Goal: Check status

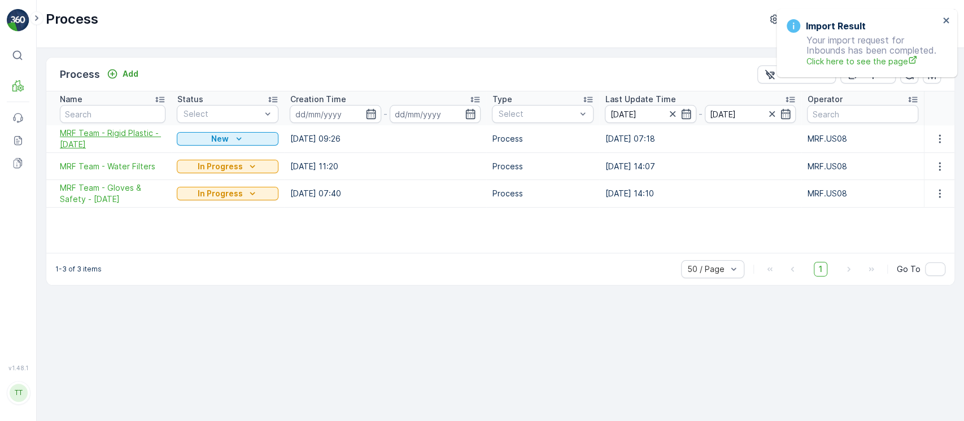
click at [139, 137] on span "MRF Team - Rigid Plastic - [DATE]" at bounding box center [113, 139] width 106 height 23
click at [143, 165] on span "MRF Team - Water Filters" at bounding box center [113, 166] width 106 height 11
click at [145, 194] on span "MRF Team - Gloves & Safety - [DATE]" at bounding box center [113, 193] width 106 height 23
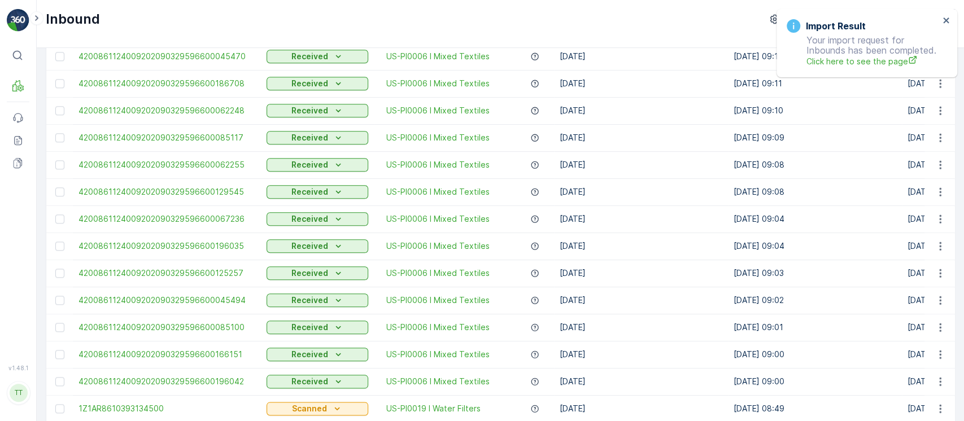
scroll to position [1106, 0]
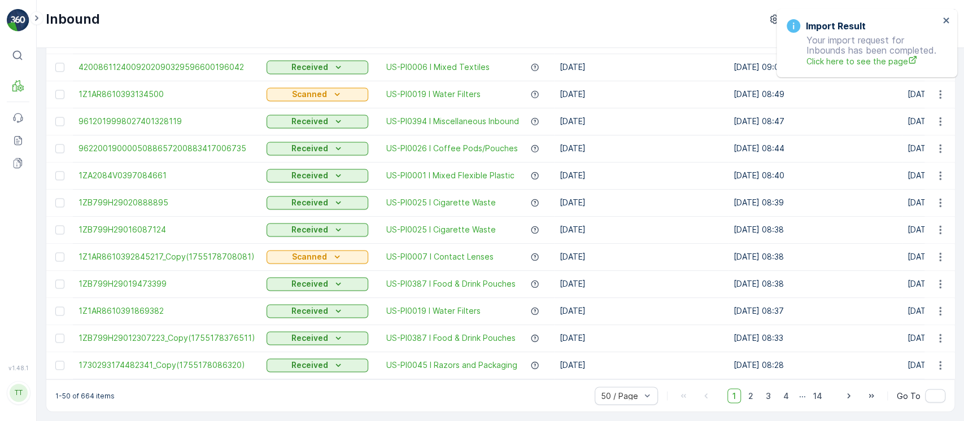
click at [77, 400] on div "1-50 of 664 items 50 / Page 1 2 3 4 ... 14 Go To" at bounding box center [500, 395] width 908 height 32
click at [89, 396] on p "1-50 of 664 items" at bounding box center [84, 395] width 59 height 9
copy p "664"
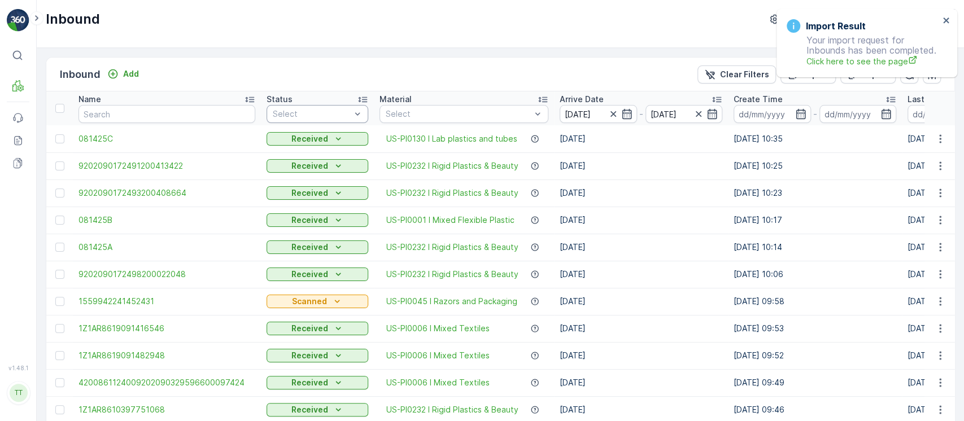
click at [314, 110] on div at bounding box center [312, 114] width 80 height 9
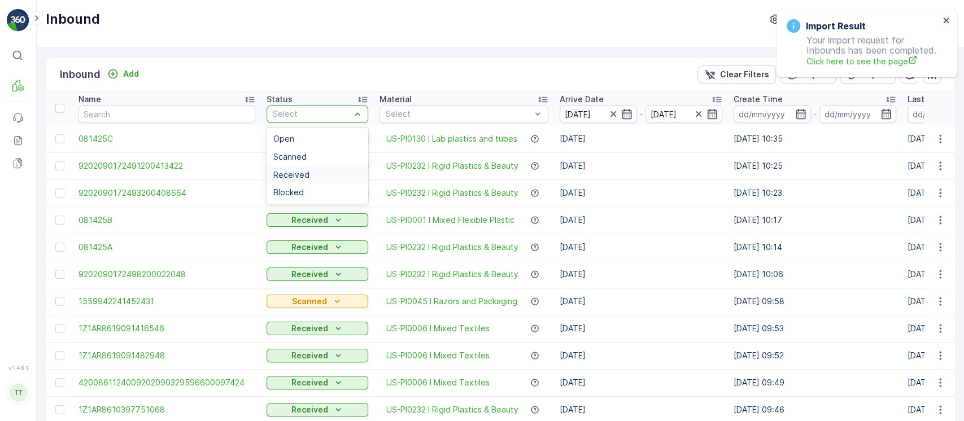
click at [314, 166] on div "Received" at bounding box center [317, 175] width 102 height 18
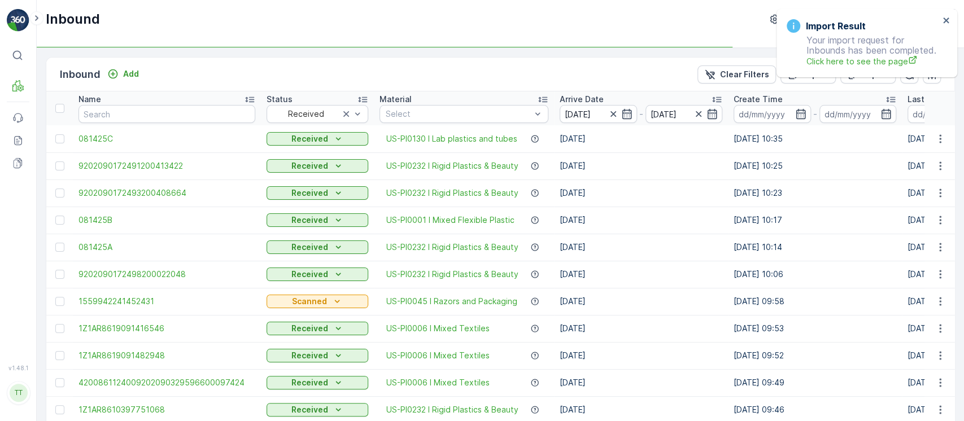
click at [725, 75] on p "Clear Filters" at bounding box center [744, 74] width 49 height 11
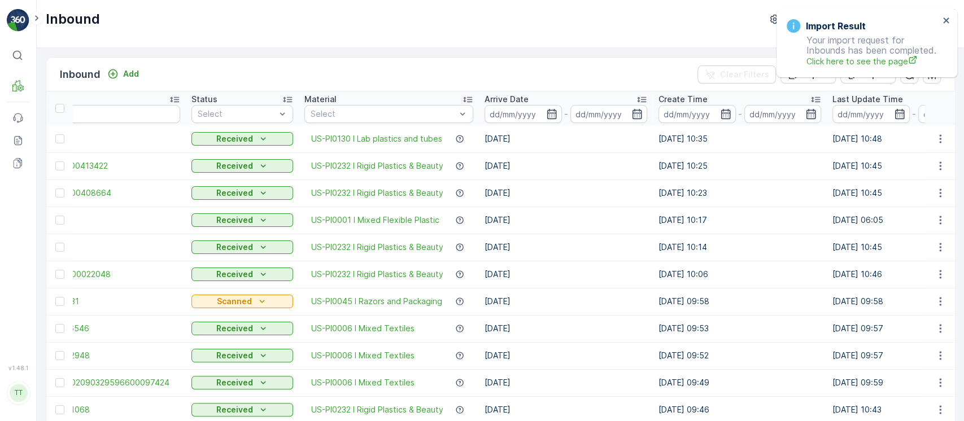
scroll to position [0, 81]
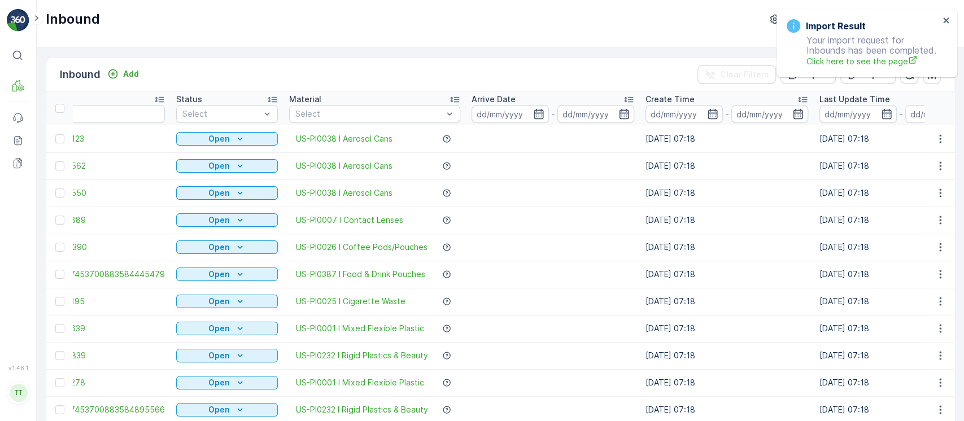
click at [858, 121] on input at bounding box center [857, 114] width 77 height 18
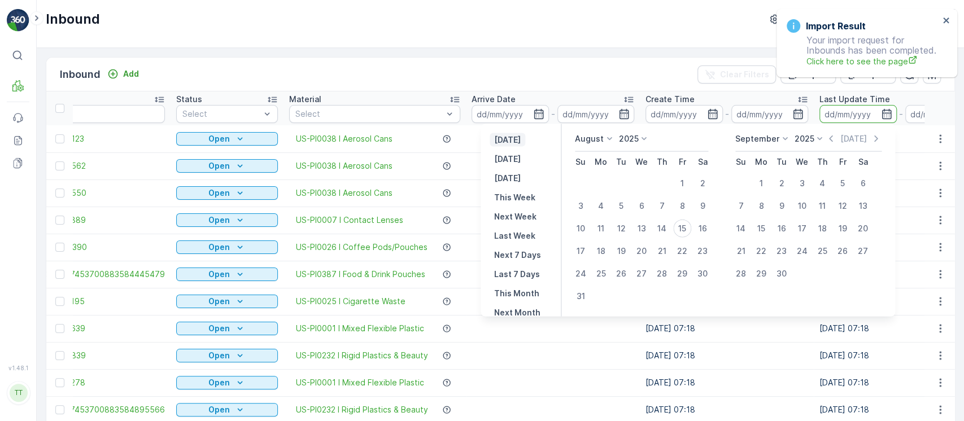
click at [520, 141] on p "[DATE]" at bounding box center [507, 139] width 27 height 11
type input "[DATE]"
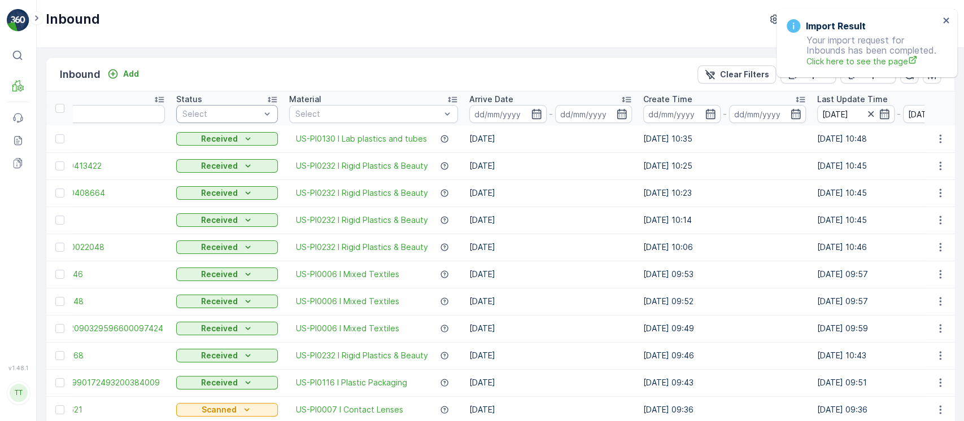
click at [213, 115] on div at bounding box center [221, 114] width 80 height 9
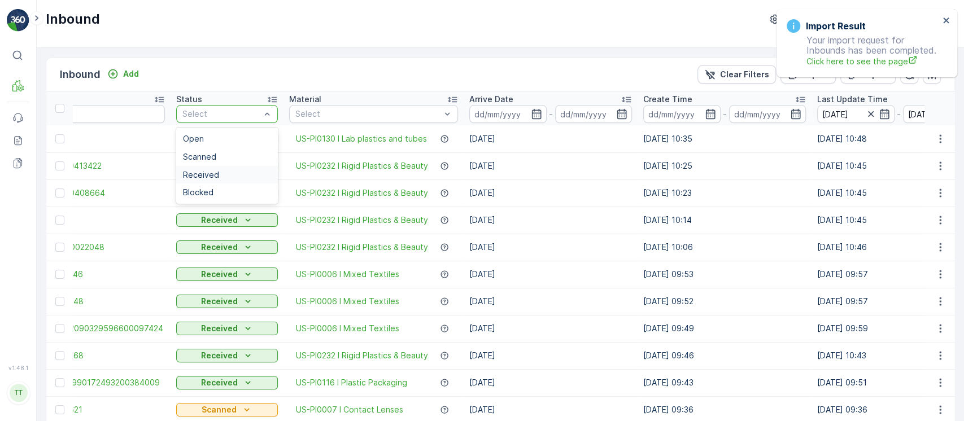
click at [207, 174] on span "Received" at bounding box center [201, 174] width 36 height 9
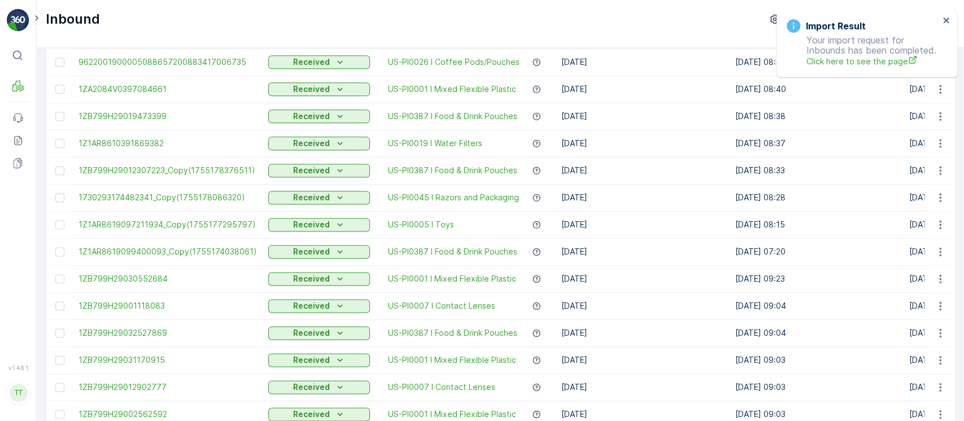
scroll to position [1106, 0]
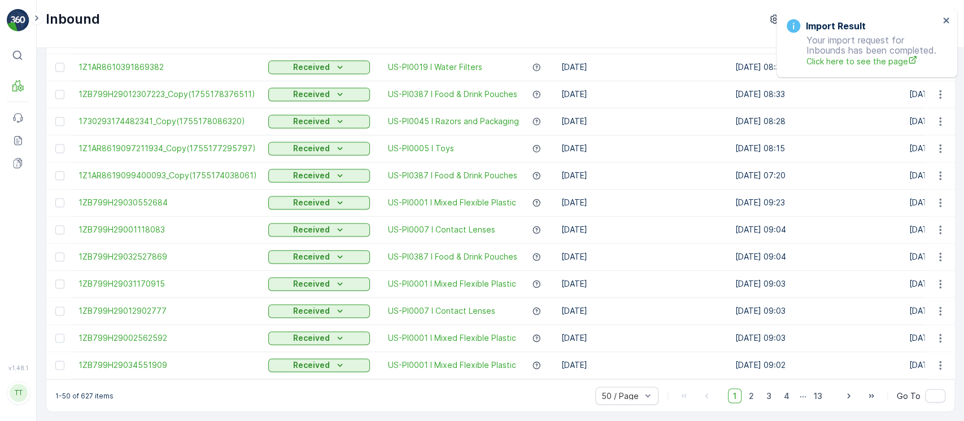
click at [85, 395] on p "1-50 of 627 items" at bounding box center [84, 395] width 58 height 9
copy p "627"
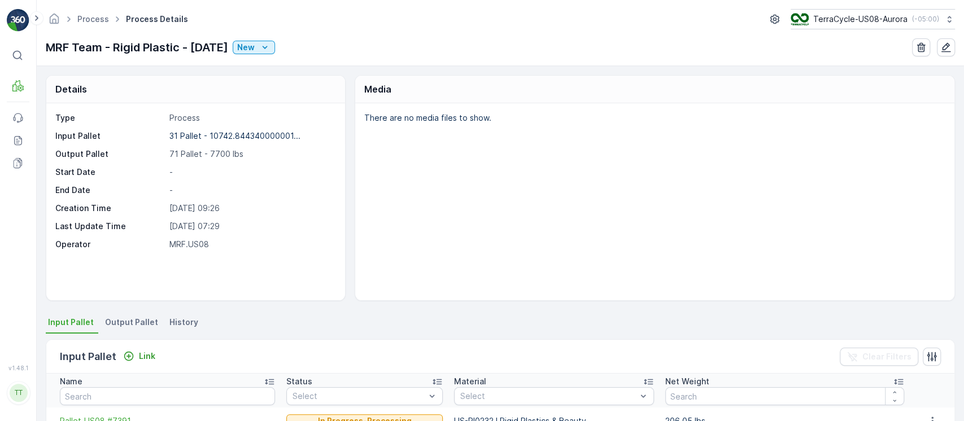
click at [177, 321] on span "History" at bounding box center [183, 322] width 29 height 11
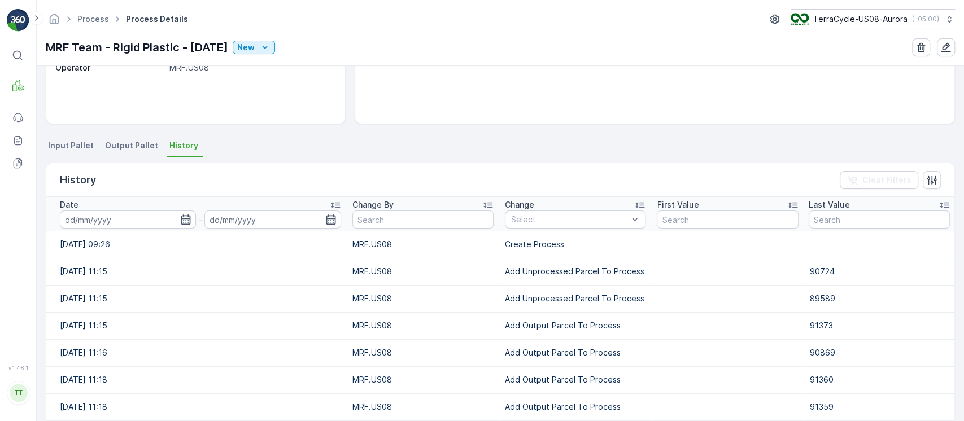
scroll to position [177, 0]
click at [548, 220] on div at bounding box center [569, 218] width 119 height 9
paste input "Add Unprocessed Parcel To Process"
type input "Add Unprocessed Parcel To Process"
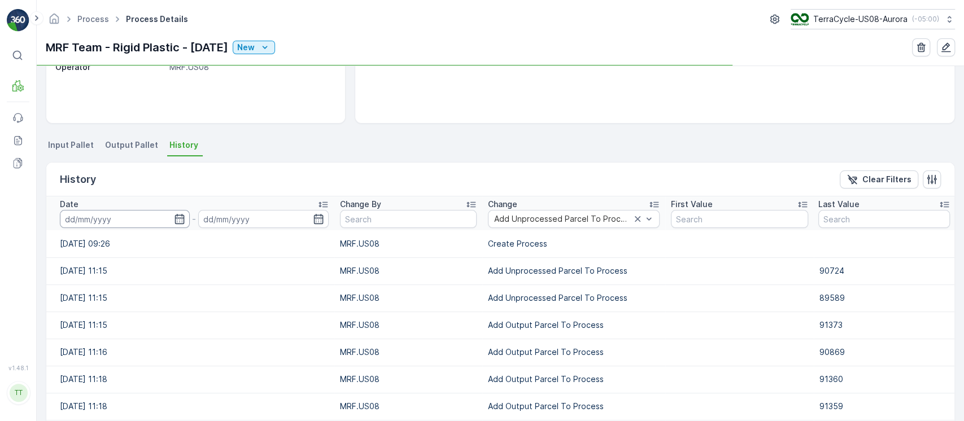
click at [113, 220] on input at bounding box center [125, 219] width 130 height 18
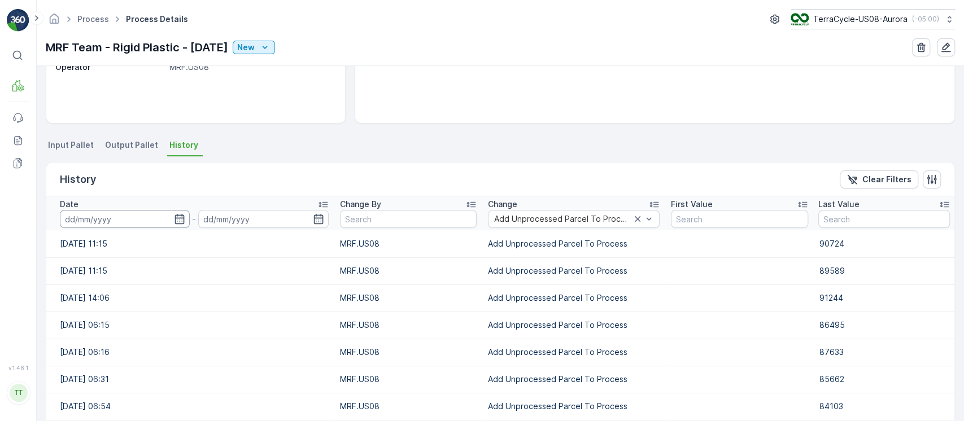
click at [109, 220] on input at bounding box center [125, 219] width 130 height 18
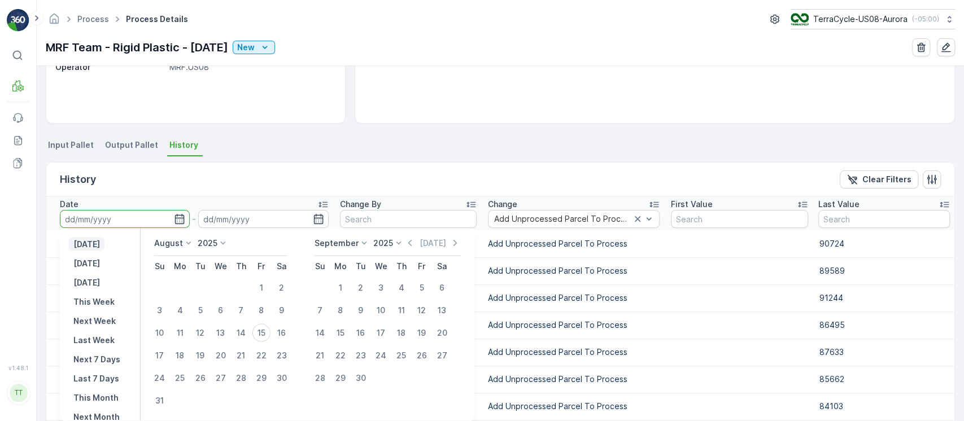
click at [86, 244] on p "[DATE]" at bounding box center [86, 243] width 27 height 11
type input "[DATE]"
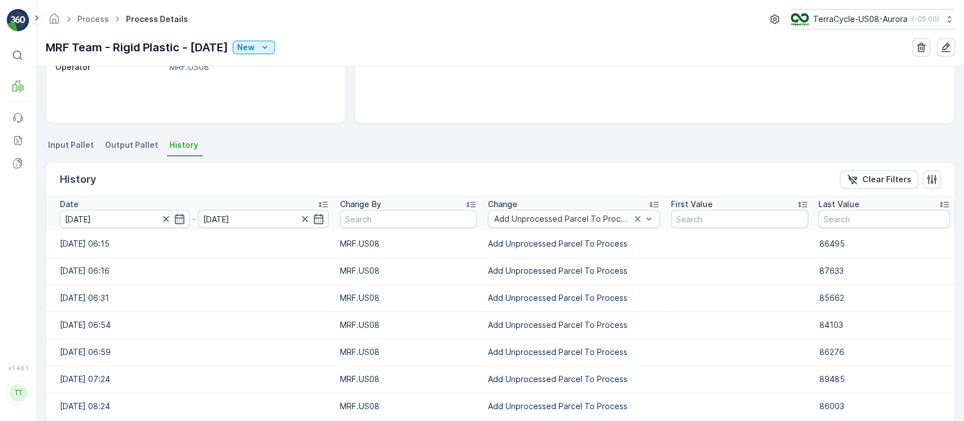
scroll to position [656, 0]
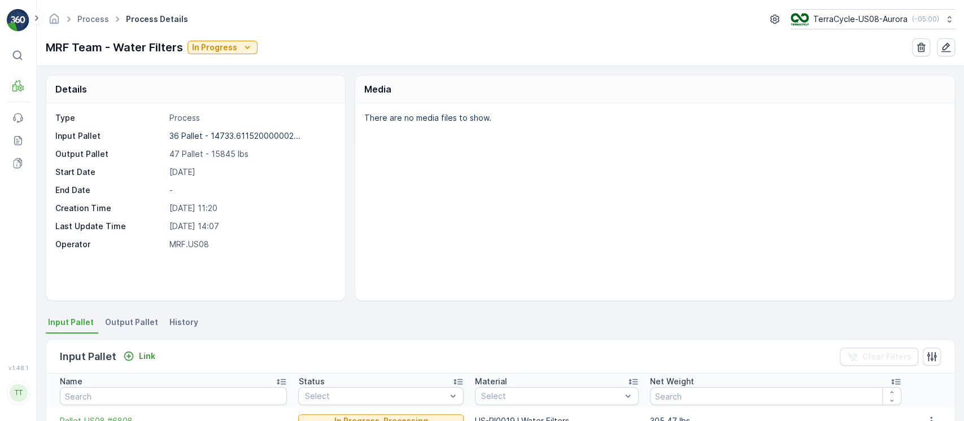
click at [183, 318] on span "History" at bounding box center [183, 322] width 29 height 11
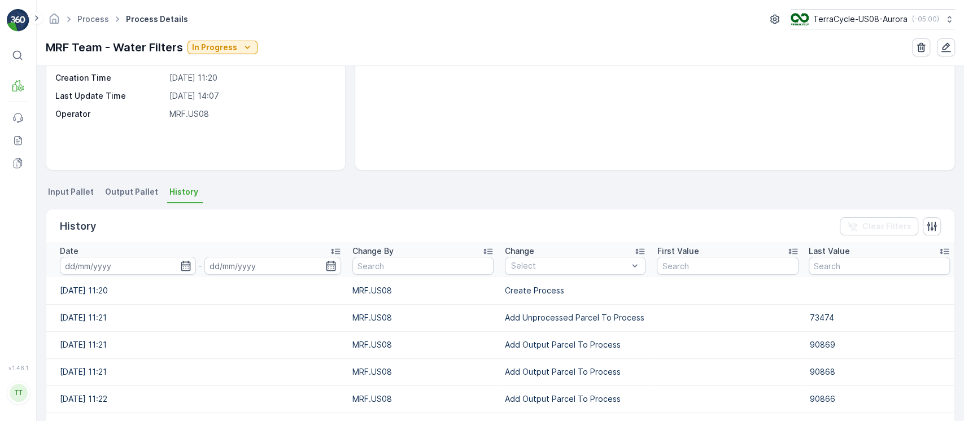
scroll to position [131, 0]
paste input "Add Unprocessed Parcel To Process"
type input "Add Unprocessed Parcel To Process"
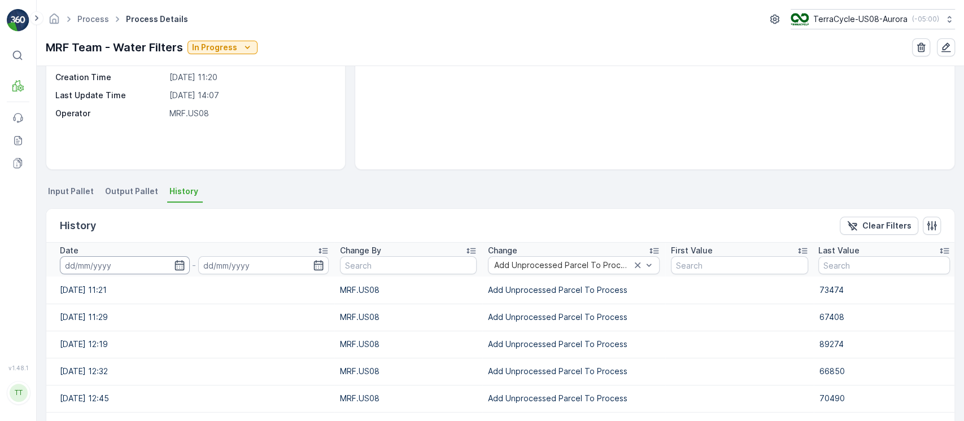
click at [116, 261] on input at bounding box center [125, 265] width 130 height 18
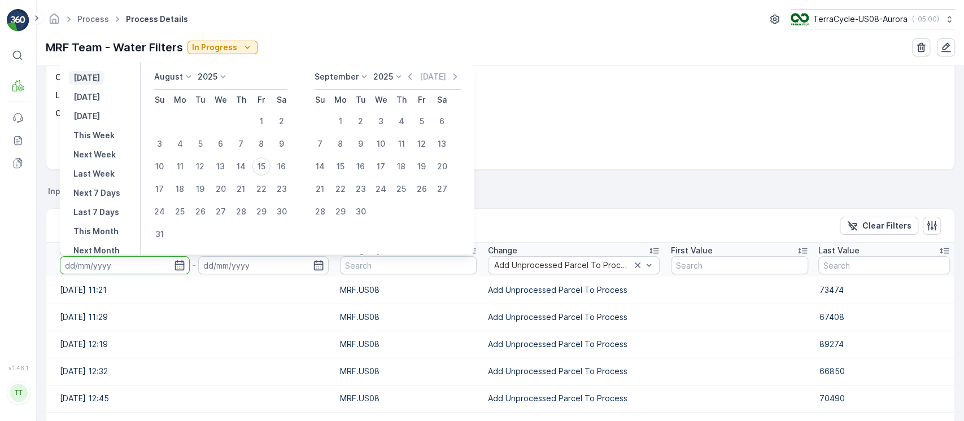
click at [99, 77] on p "[DATE]" at bounding box center [86, 77] width 27 height 11
type input "[DATE]"
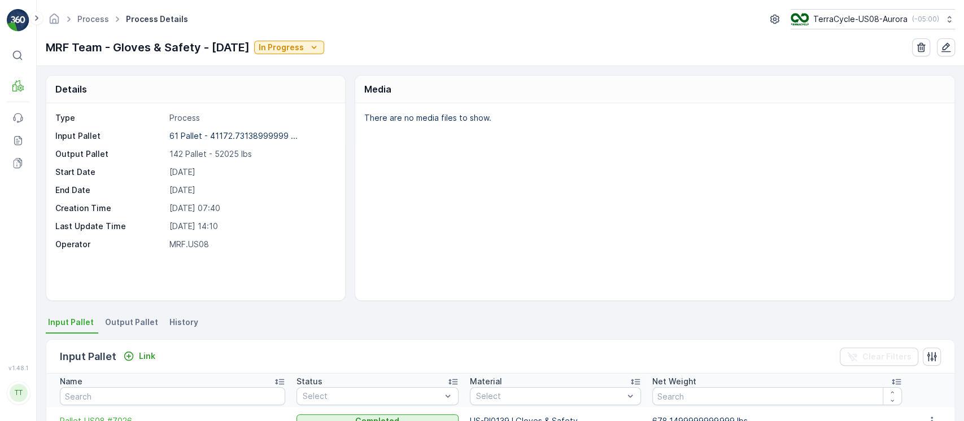
click at [185, 326] on span "History" at bounding box center [183, 322] width 29 height 11
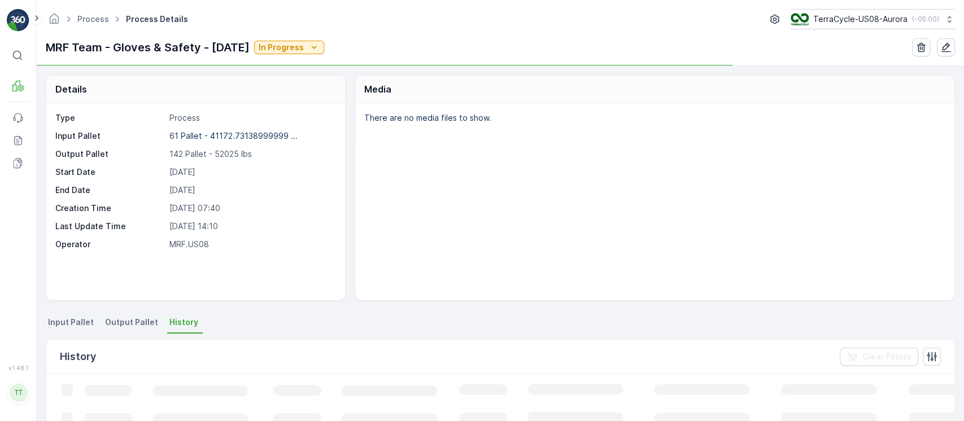
scroll to position [157, 0]
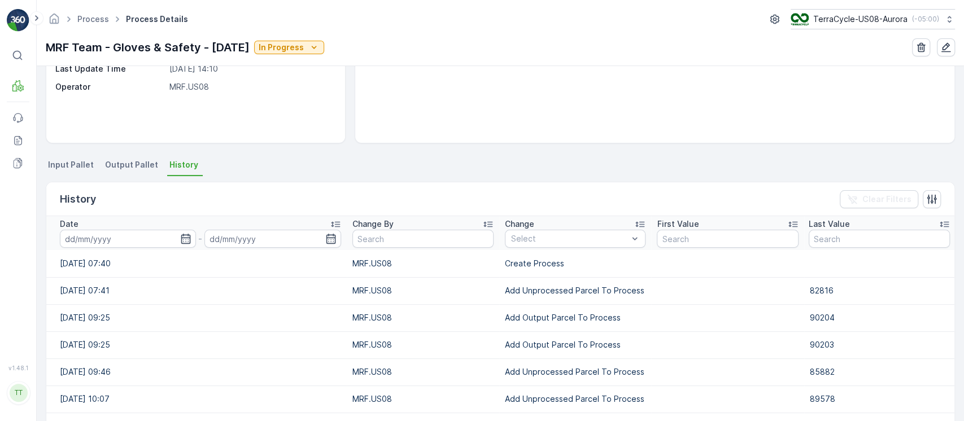
click at [574, 295] on td "Add Unprocessed Parcel To Process" at bounding box center [575, 290] width 152 height 27
copy td "Add Unprocessed Parcel To Process"
click at [598, 234] on div at bounding box center [569, 238] width 119 height 9
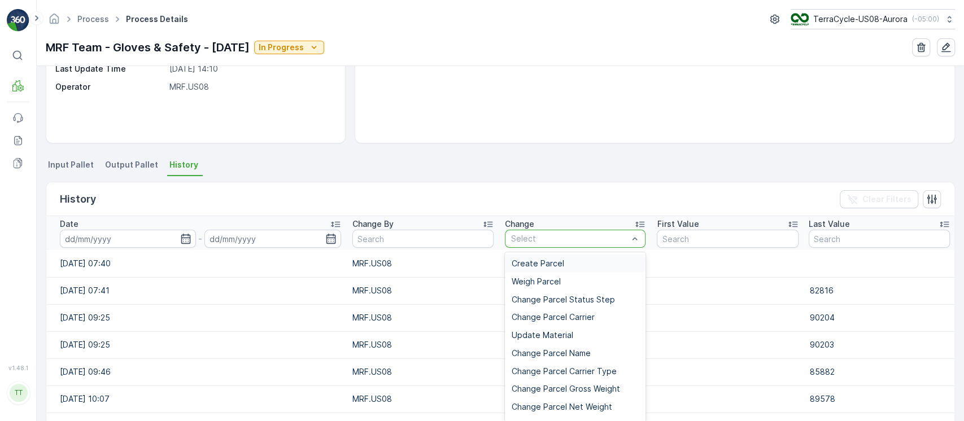
paste input "Add Unprocessed Parcel To Process"
type input "Add Unprocessed Parcel To Process"
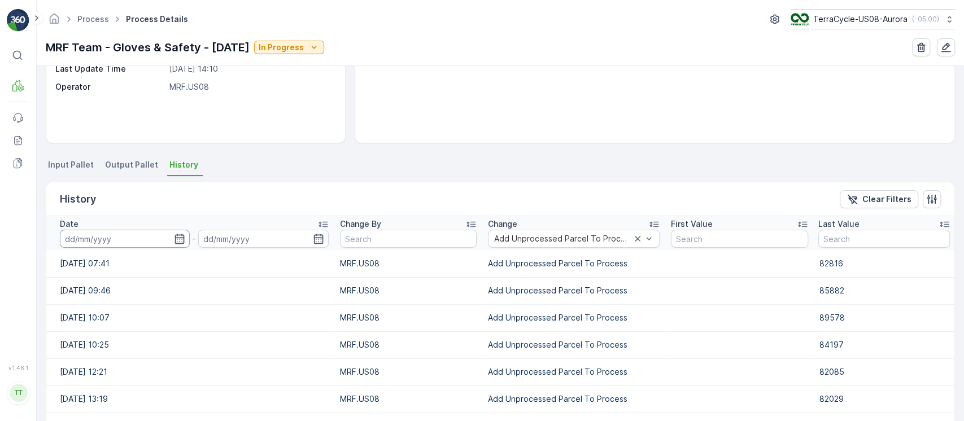
click at [94, 244] on input at bounding box center [125, 239] width 130 height 18
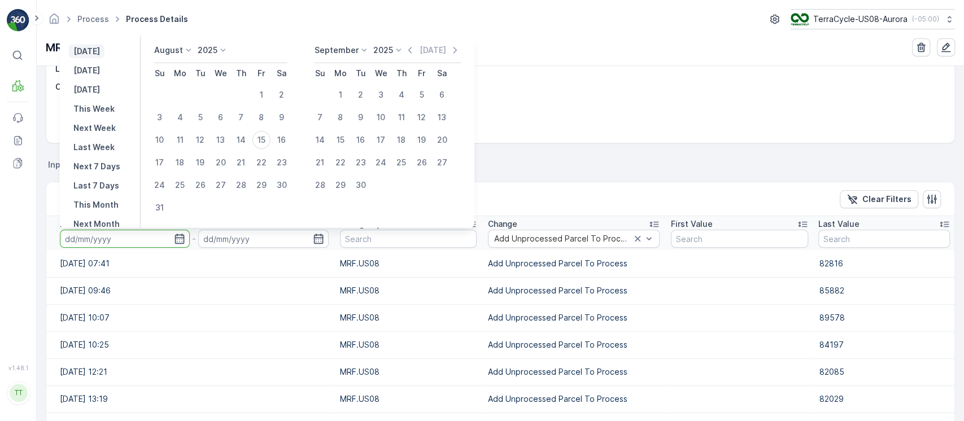
click at [100, 50] on p "[DATE]" at bounding box center [86, 51] width 27 height 11
type input "[DATE]"
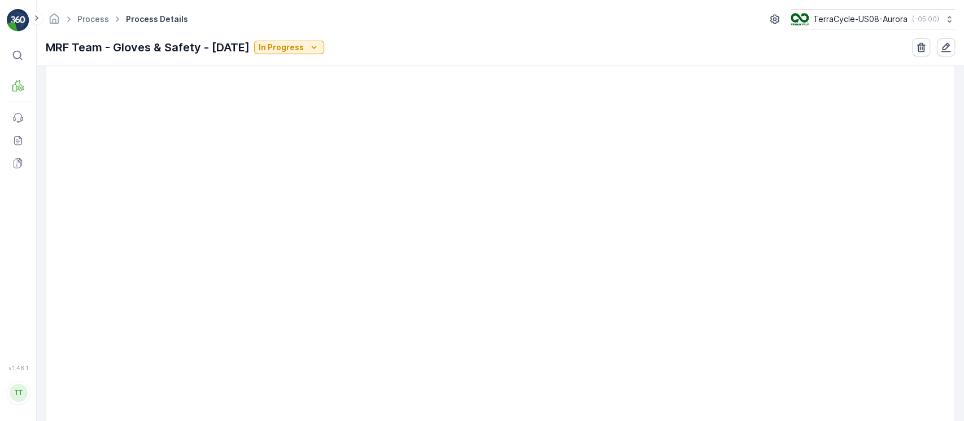
scroll to position [519, 0]
